Goal: Obtain resource: Download file/media

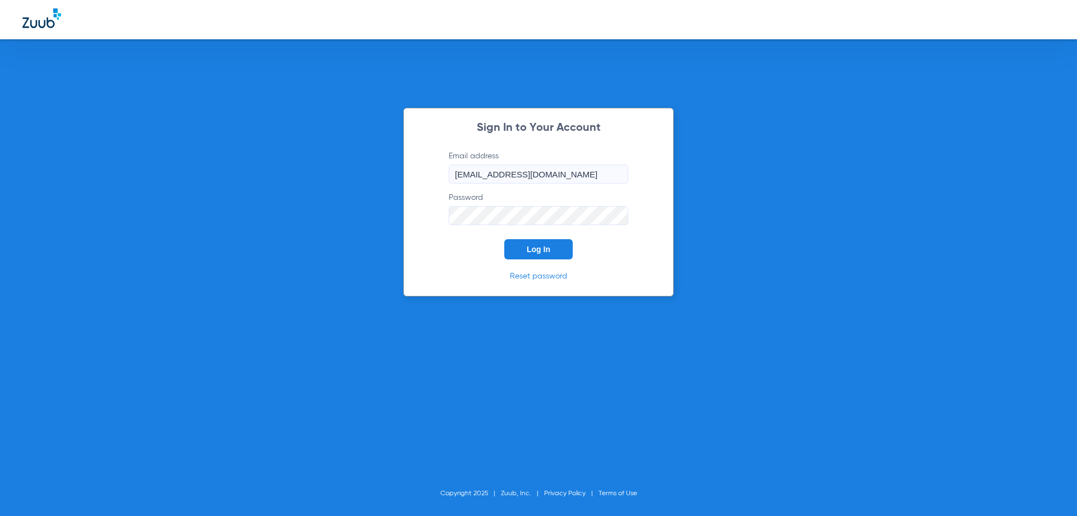
click at [541, 251] on span "Log In" at bounding box center [539, 249] width 24 height 9
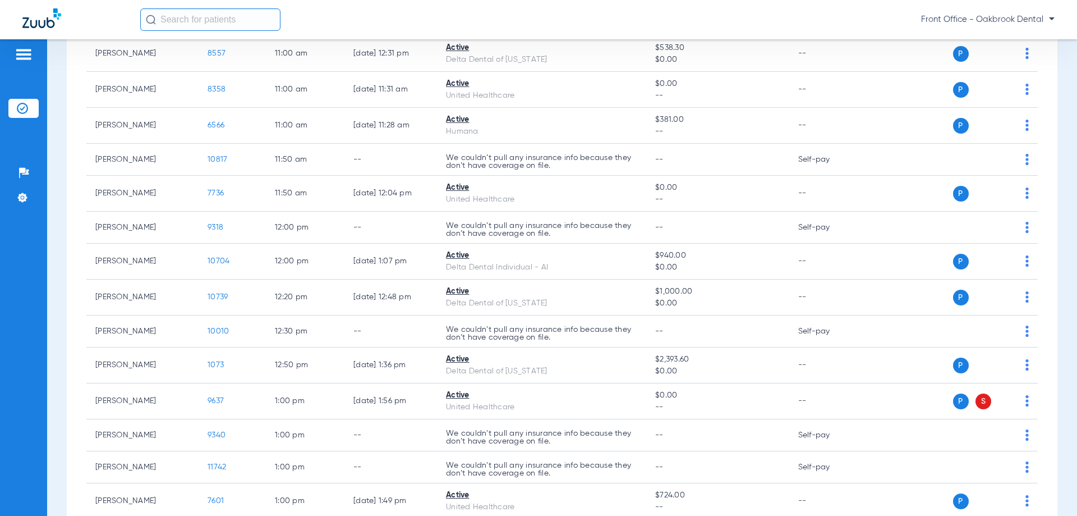
scroll to position [628, 0]
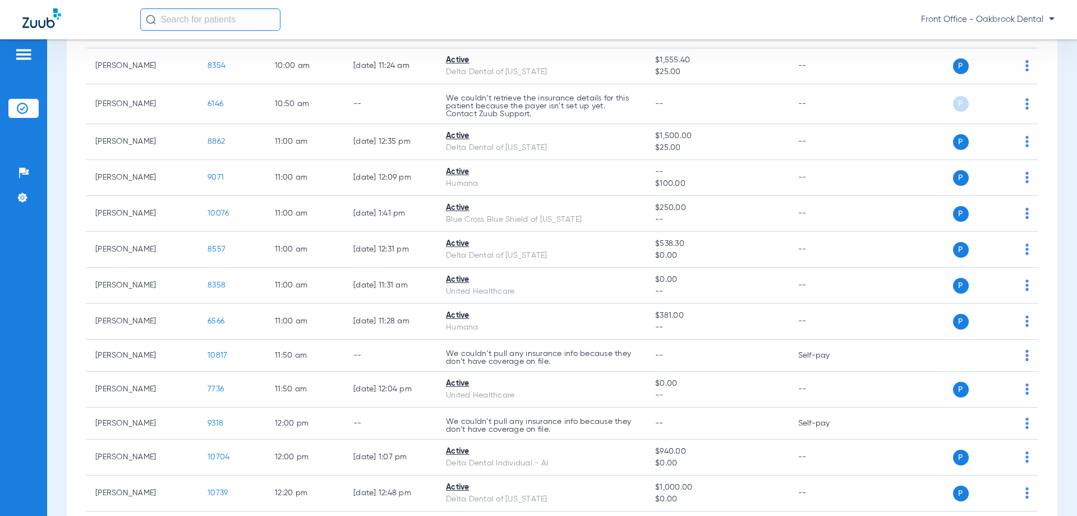
click at [196, 20] on input "text" at bounding box center [210, 19] width 140 height 22
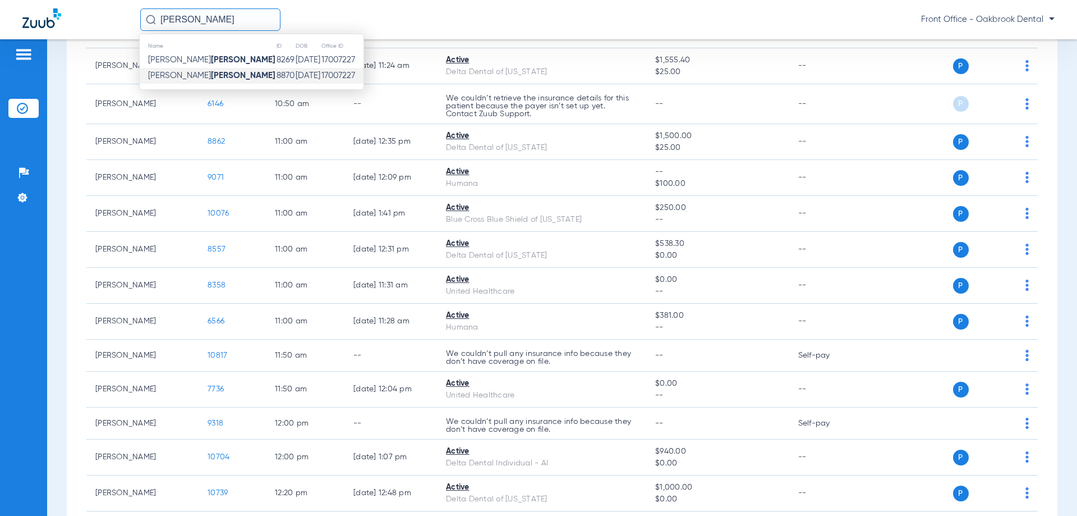
click at [178, 71] on span "[PERSON_NAME]" at bounding box center [211, 75] width 127 height 8
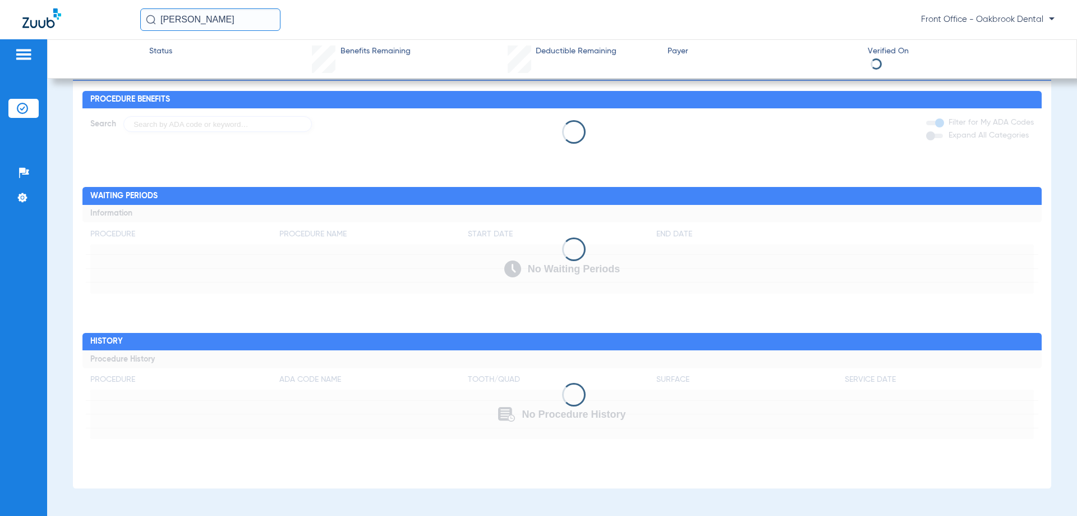
scroll to position [434, 0]
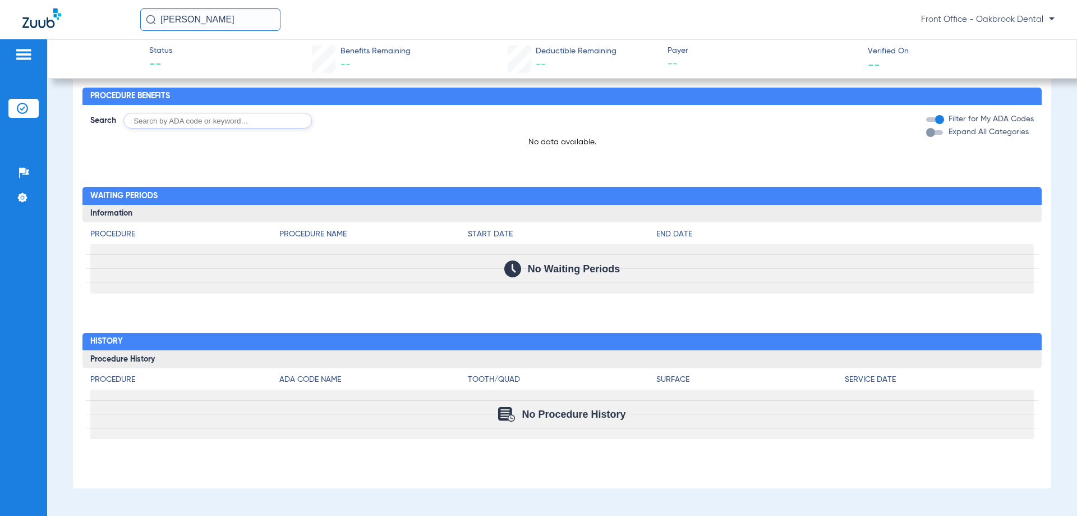
drag, startPoint x: 183, startPoint y: 24, endPoint x: 156, endPoint y: 20, distance: 27.1
click at [156, 20] on input "[PERSON_NAME]" at bounding box center [210, 19] width 140 height 22
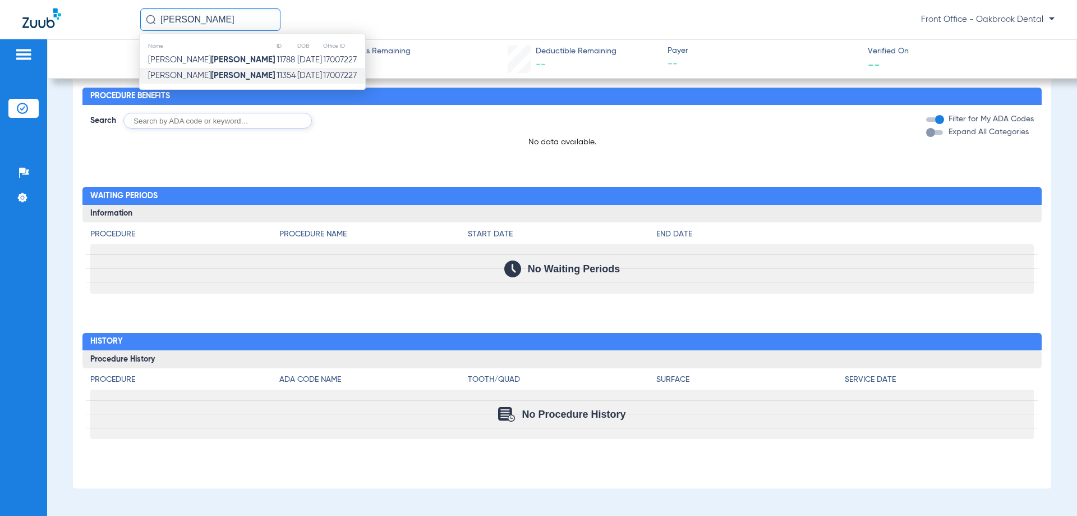
click at [157, 76] on span "[PERSON_NAME]" at bounding box center [211, 75] width 127 height 8
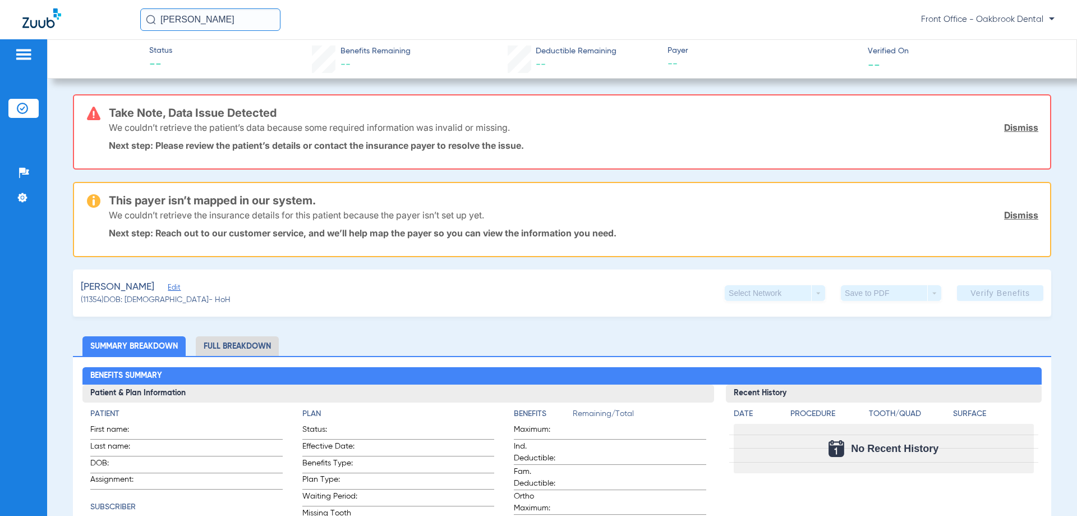
drag, startPoint x: 200, startPoint y: 27, endPoint x: 158, endPoint y: 26, distance: 42.1
click at [158, 26] on input "[PERSON_NAME]" at bounding box center [210, 19] width 140 height 22
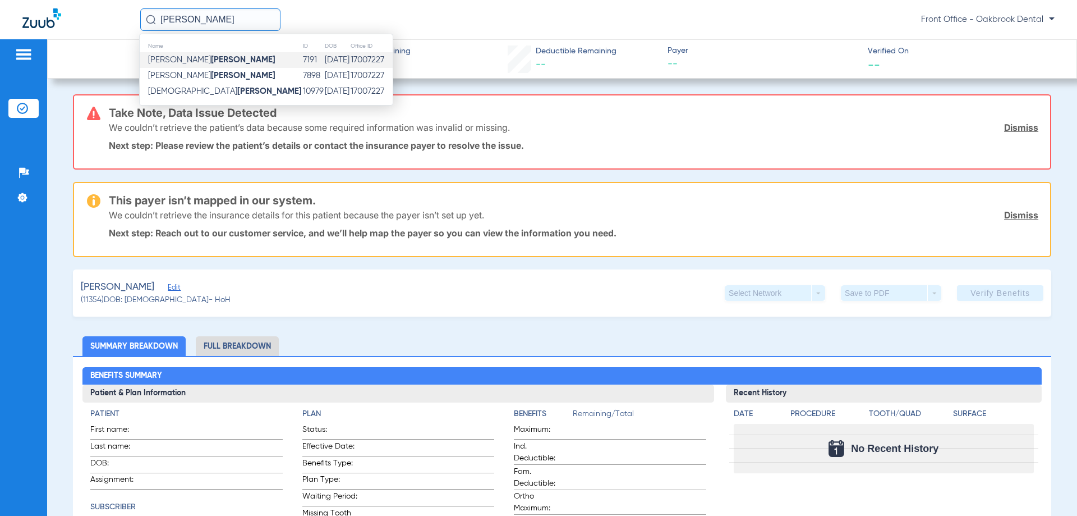
type input "[PERSON_NAME]"
click at [157, 58] on span "[PERSON_NAME]" at bounding box center [211, 60] width 127 height 8
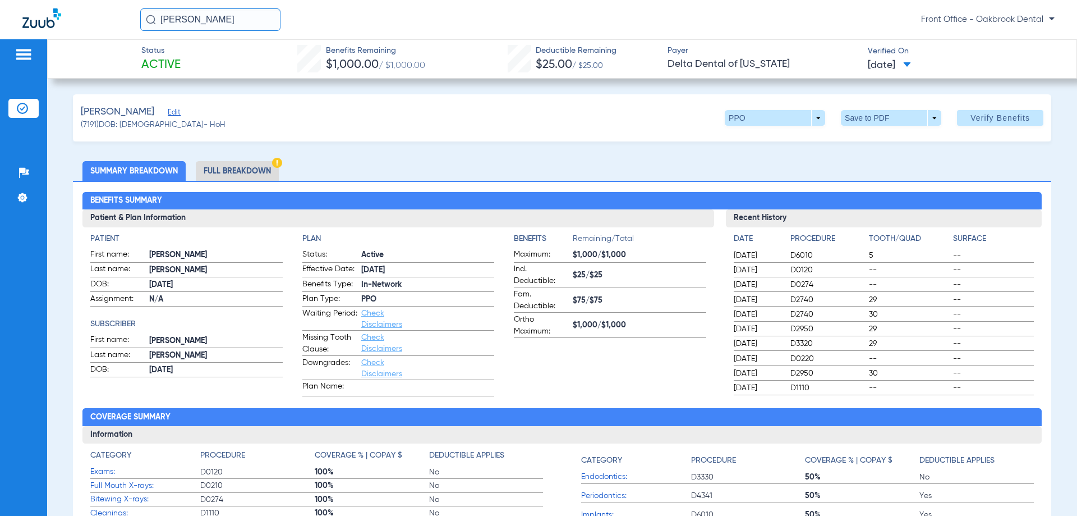
click at [238, 168] on li "Full Breakdown" at bounding box center [237, 171] width 83 height 20
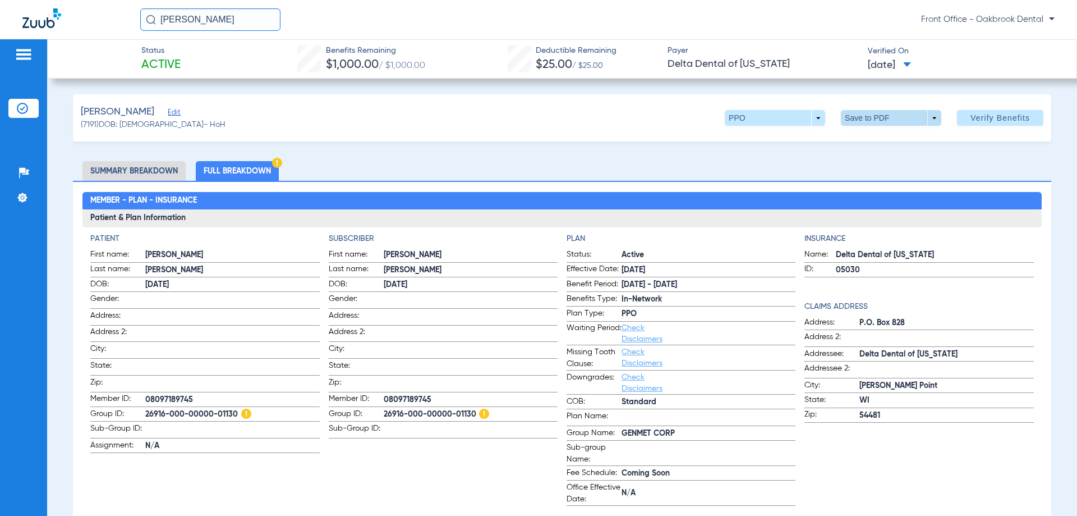
click at [931, 116] on span at bounding box center [891, 118] width 100 height 16
click at [898, 144] on span "Save to PDF" at bounding box center [887, 140] width 44 height 8
